Goal: Task Accomplishment & Management: Use online tool/utility

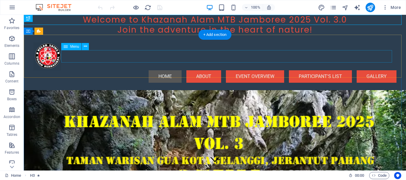
click at [322, 70] on nav "Home About EVENT OVERVIEW PARTICIPANT'S LIST Gallery" at bounding box center [214, 76] width 363 height 12
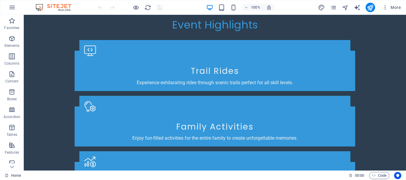
scroll to position [1775, 0]
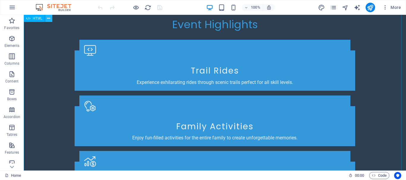
click at [50, 18] on icon at bounding box center [48, 18] width 3 height 6
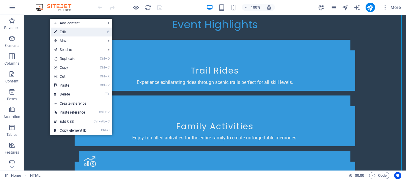
click at [61, 30] on link "⏎ Edit" at bounding box center [70, 32] width 40 height 9
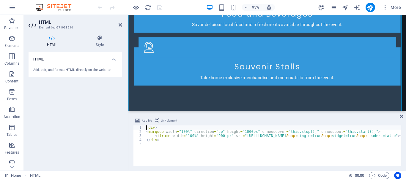
scroll to position [1742, 0]
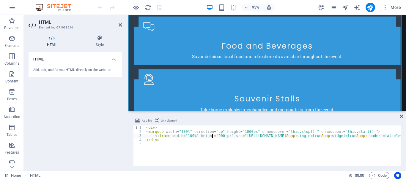
click at [213, 136] on div "< div > < marquee width = "100%" direction = "up" height = "1000px" onmouseover…" at bounding box center [413, 150] width 537 height 48
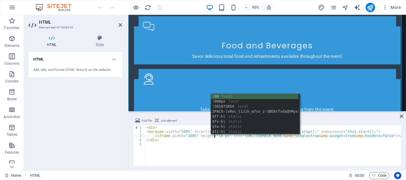
scroll to position [0, 6]
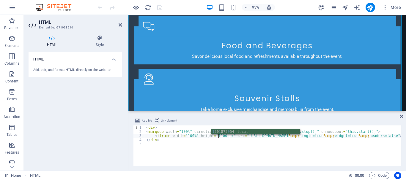
type textarea "<iframe width="100%" height="1100 px" src="[URL][DOMAIN_NAME]"></iframe></marqu…"
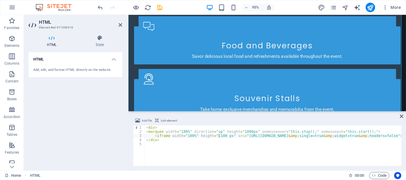
click at [67, 94] on div "HTML Add, edit, and format HTML directly on the website." at bounding box center [76, 109] width 94 height 114
click at [158, 10] on icon "save" at bounding box center [159, 7] width 7 height 7
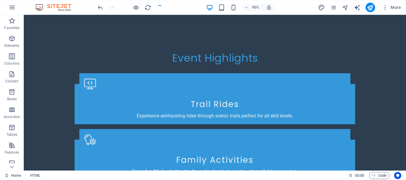
checkbox input "false"
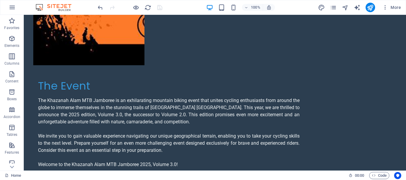
scroll to position [1173, 0]
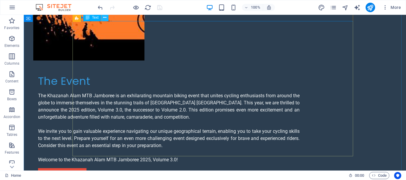
click at [105, 19] on icon at bounding box center [104, 18] width 3 height 6
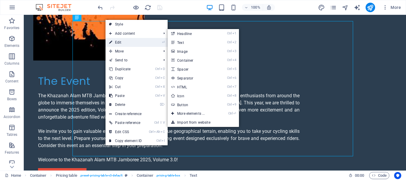
click at [120, 41] on link "⏎ Edit" at bounding box center [126, 42] width 40 height 9
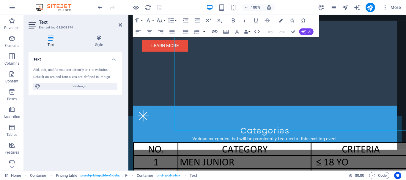
scroll to position [1192, 0]
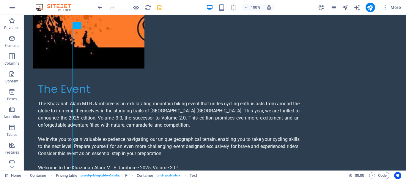
scroll to position [1169, 0]
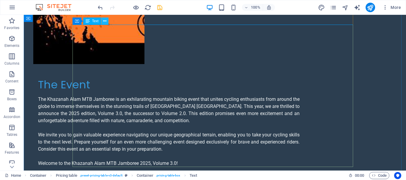
click at [105, 21] on icon at bounding box center [104, 21] width 3 height 6
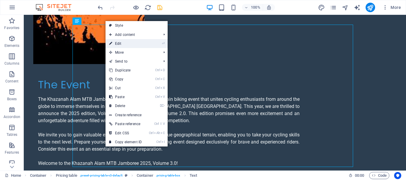
click at [125, 43] on link "⏎ Edit" at bounding box center [126, 43] width 40 height 9
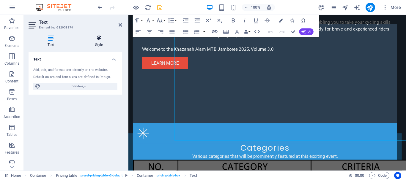
scroll to position [1189, 0]
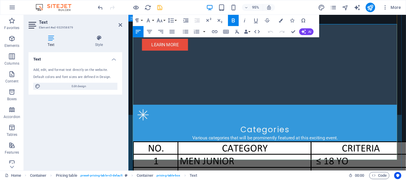
drag, startPoint x: 135, startPoint y: 65, endPoint x: 183, endPoint y: 66, distance: 47.9
click at [233, 19] on icon "button" at bounding box center [233, 20] width 7 height 7
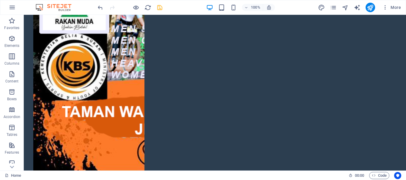
scroll to position [1064, 0]
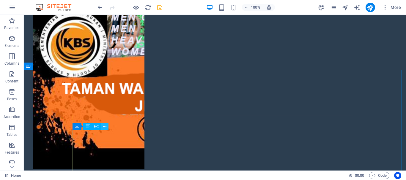
click at [104, 128] on icon at bounding box center [104, 127] width 3 height 6
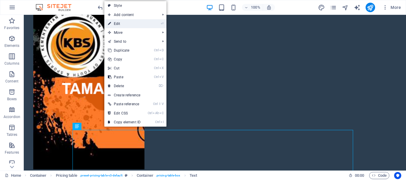
click at [122, 26] on link "⏎ Edit" at bounding box center [124, 23] width 40 height 9
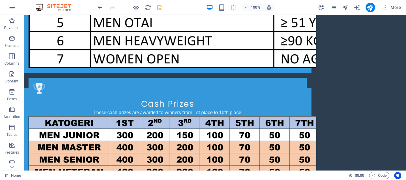
scroll to position [1536, 0]
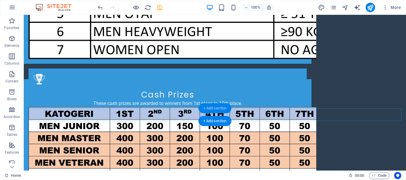
click at [213, 108] on div "+ Add section" at bounding box center [215, 108] width 33 height 10
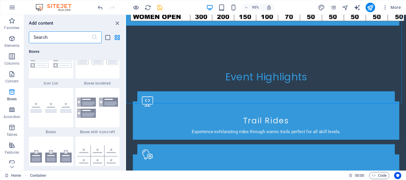
scroll to position [1675, 0]
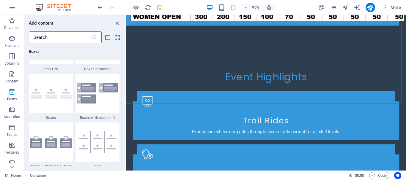
drag, startPoint x: 124, startPoint y: 67, endPoint x: 1, endPoint y: 68, distance: 123.1
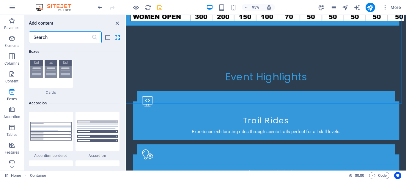
scroll to position [1818, 0]
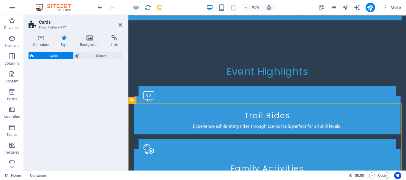
select select "rem"
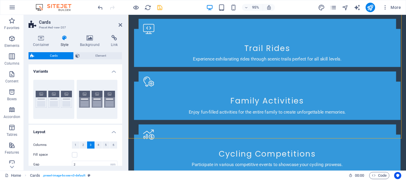
scroll to position [1625, 0]
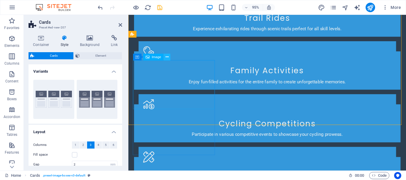
click at [166, 57] on icon at bounding box center [167, 57] width 3 height 6
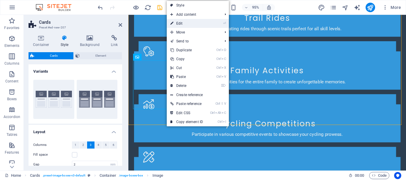
drag, startPoint x: 186, startPoint y: 21, endPoint x: 58, endPoint y: 8, distance: 128.8
click at [186, 21] on link "⏎ Edit" at bounding box center [187, 23] width 40 height 9
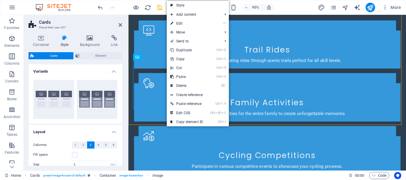
select select "%"
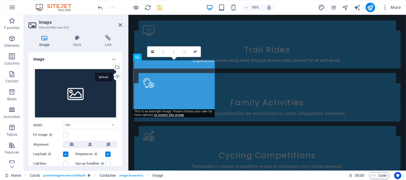
click at [116, 78] on div "Upload" at bounding box center [116, 77] width 9 height 9
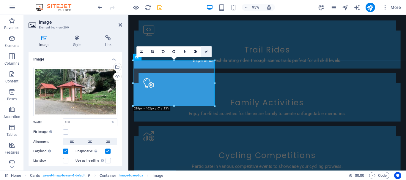
click at [206, 50] on link at bounding box center [206, 51] width 11 height 11
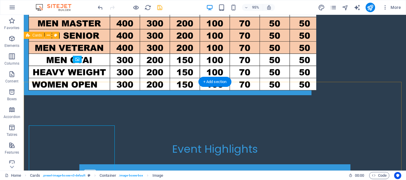
scroll to position [1605, 0]
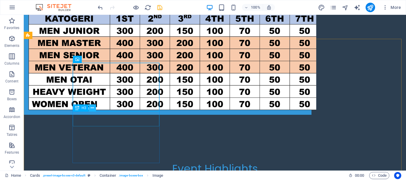
click at [92, 109] on icon at bounding box center [92, 108] width 3 height 6
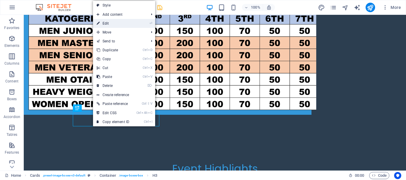
click at [109, 23] on link "⏎ Edit" at bounding box center [113, 23] width 40 height 9
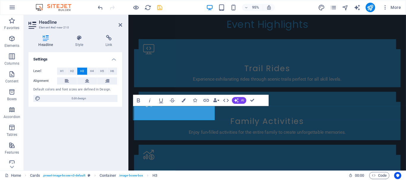
scroll to position [1625, 0]
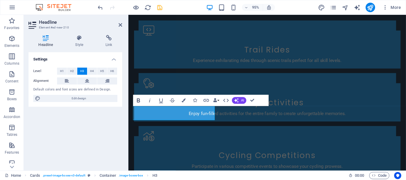
click at [138, 99] on icon "button" at bounding box center [138, 100] width 7 height 7
drag, startPoint x: 252, startPoint y: 101, endPoint x: 224, endPoint y: 88, distance: 30.6
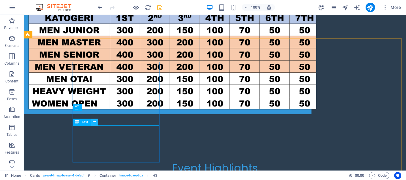
click at [94, 124] on icon at bounding box center [94, 122] width 3 height 6
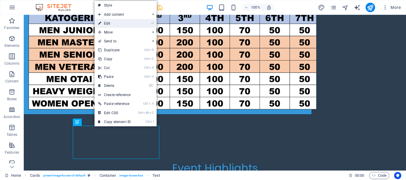
click at [117, 26] on link "⏎ Edit" at bounding box center [115, 23] width 40 height 9
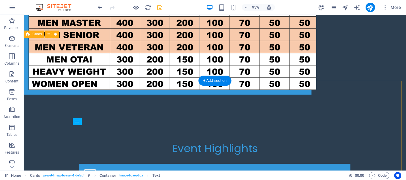
scroll to position [1606, 0]
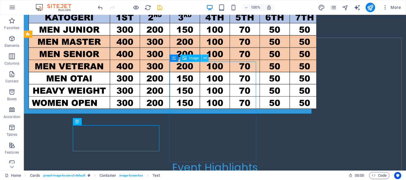
click at [205, 57] on icon at bounding box center [205, 58] width 3 height 6
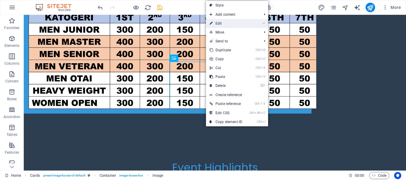
click at [224, 23] on link "⏎ Edit" at bounding box center [226, 23] width 40 height 9
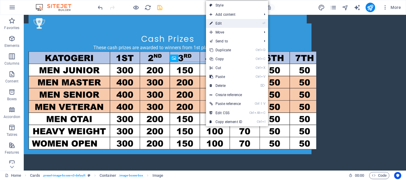
select select "%"
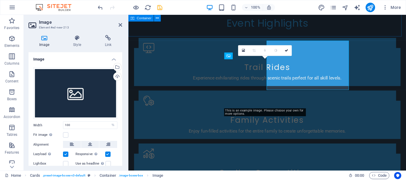
scroll to position [1626, 0]
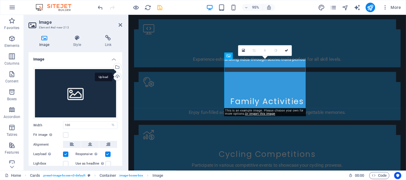
click at [115, 76] on div "Upload" at bounding box center [116, 77] width 9 height 9
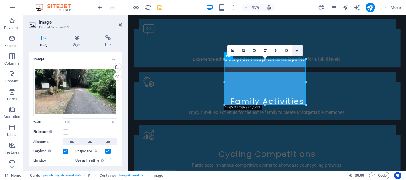
click at [298, 49] on icon at bounding box center [297, 50] width 4 height 3
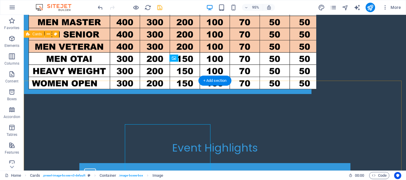
scroll to position [1606, 0]
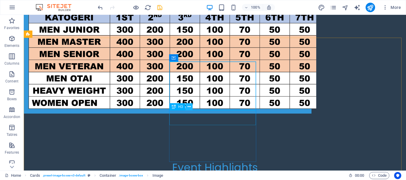
click at [189, 107] on icon at bounding box center [189, 107] width 3 height 6
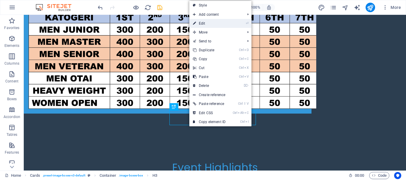
click at [209, 23] on link "⏎ Edit" at bounding box center [209, 23] width 40 height 9
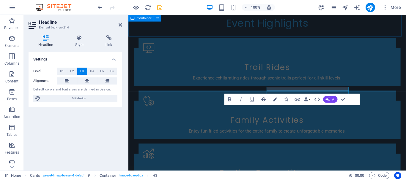
scroll to position [1626, 0]
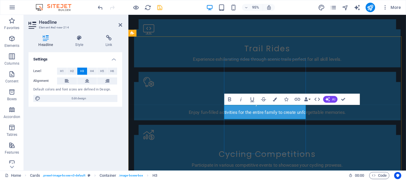
click at [230, 100] on icon "button" at bounding box center [229, 100] width 3 height 4
drag, startPoint x: 344, startPoint y: 100, endPoint x: 276, endPoint y: 106, distance: 67.4
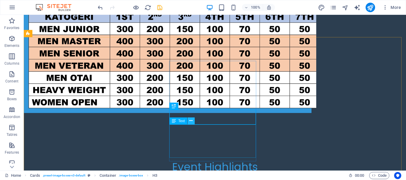
click at [191, 121] on icon at bounding box center [190, 121] width 3 height 6
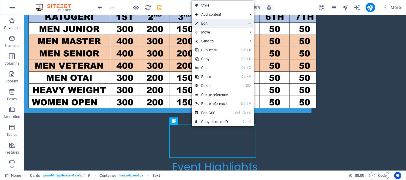
click at [208, 25] on link "⏎ Edit" at bounding box center [212, 23] width 40 height 9
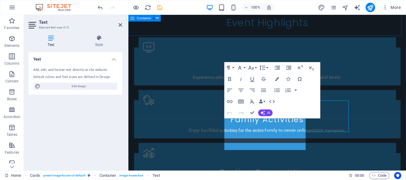
scroll to position [1627, 0]
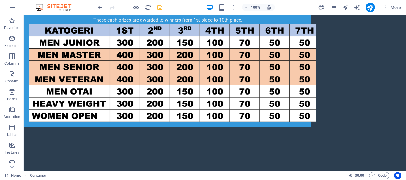
scroll to position [1639, 0]
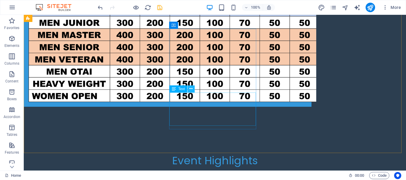
click at [191, 90] on icon at bounding box center [190, 89] width 3 height 6
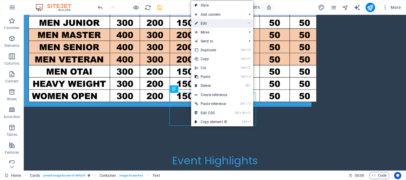
click at [209, 22] on link "⏎ Edit" at bounding box center [211, 23] width 40 height 9
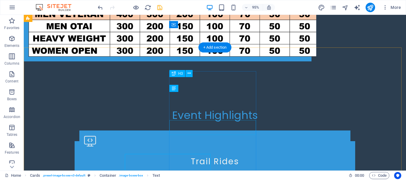
scroll to position [1640, 0]
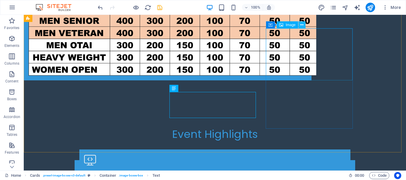
click at [302, 25] on icon at bounding box center [301, 25] width 3 height 6
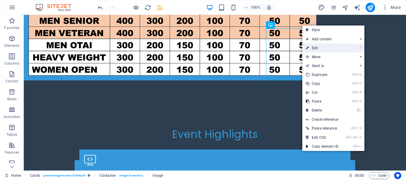
click at [320, 48] on link "⏎ Edit" at bounding box center [322, 48] width 40 height 9
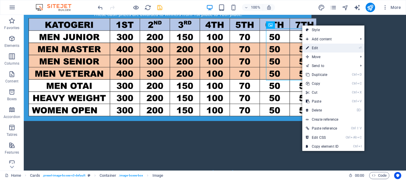
select select "%"
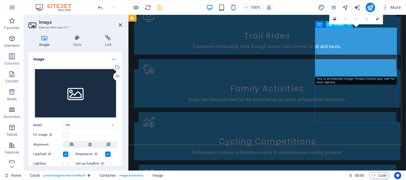
scroll to position [1659, 0]
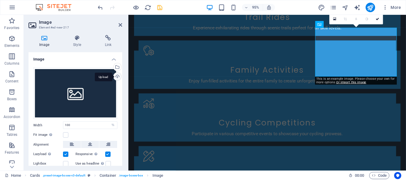
click at [115, 75] on div "Upload" at bounding box center [116, 77] width 9 height 9
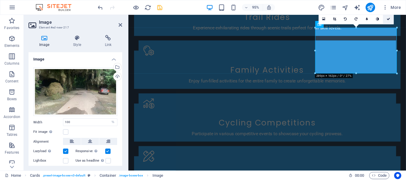
click at [389, 21] on link at bounding box center [388, 19] width 11 height 11
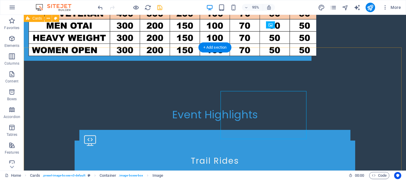
scroll to position [1640, 0]
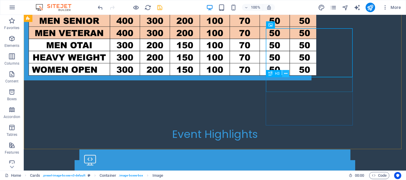
click at [286, 75] on icon at bounding box center [285, 74] width 3 height 6
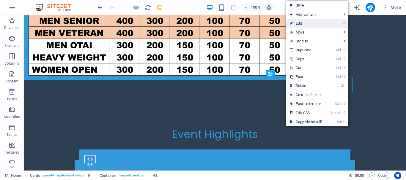
click at [302, 21] on link "⏎ Edit" at bounding box center [306, 23] width 40 height 9
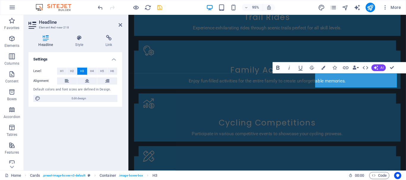
click at [279, 68] on icon "button" at bounding box center [278, 68] width 7 height 7
drag, startPoint x: 391, startPoint y: 66, endPoint x: 351, endPoint y: 63, distance: 39.3
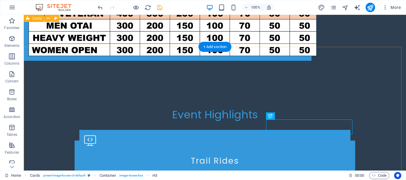
scroll to position [1640, 0]
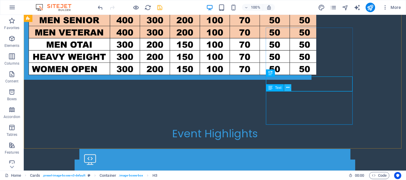
click at [289, 87] on icon at bounding box center [287, 88] width 3 height 6
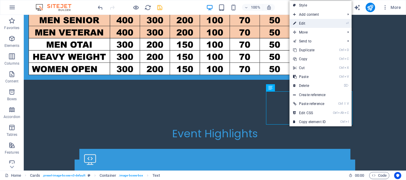
click at [308, 22] on link "⏎ Edit" at bounding box center [310, 23] width 40 height 9
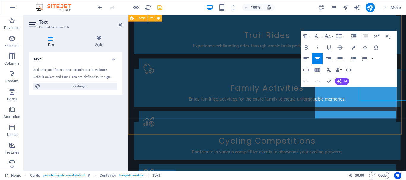
scroll to position [1660, 0]
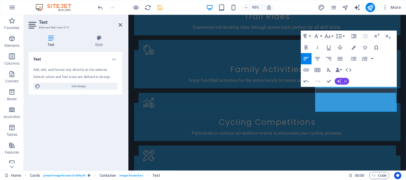
click at [342, 80] on button "AI" at bounding box center [342, 81] width 14 height 7
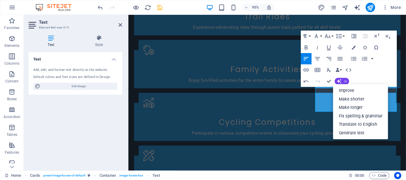
click at [342, 80] on button "AI" at bounding box center [342, 81] width 14 height 7
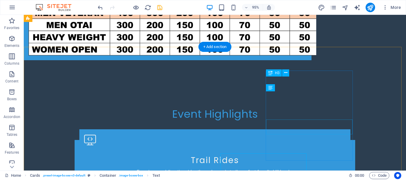
scroll to position [1640, 0]
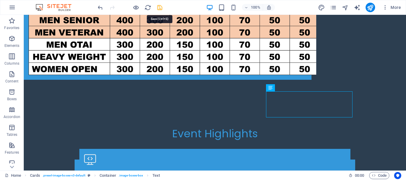
click at [159, 6] on icon "save" at bounding box center [159, 7] width 7 height 7
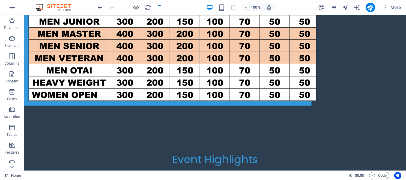
checkbox input "false"
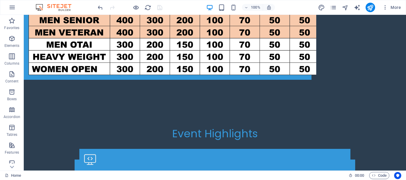
scroll to position [1655, 0]
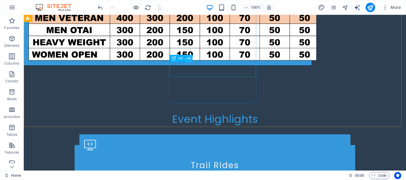
click at [188, 59] on icon at bounding box center [189, 59] width 3 height 6
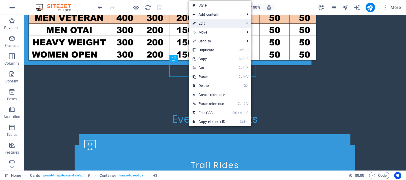
click at [205, 21] on link "⏎ Edit" at bounding box center [209, 23] width 40 height 9
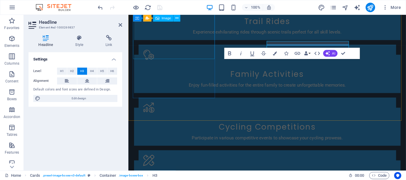
scroll to position [1674, 0]
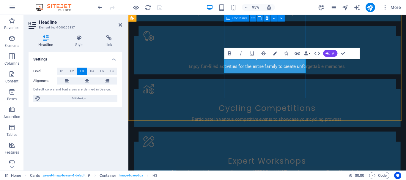
click at [231, 53] on icon "button" at bounding box center [229, 53] width 7 height 7
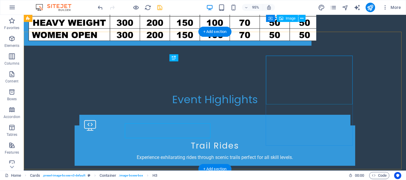
scroll to position [1655, 0]
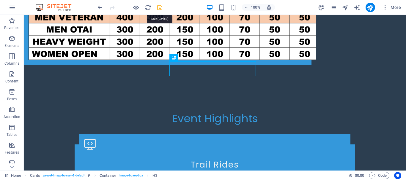
click at [159, 8] on icon "save" at bounding box center [159, 7] width 7 height 7
checkbox input "false"
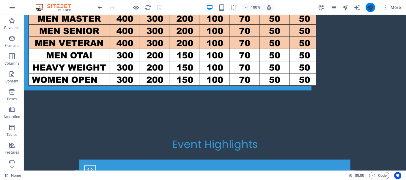
click at [371, 11] on button "publish" at bounding box center [371, 8] width 10 height 10
